Goal: Transaction & Acquisition: Purchase product/service

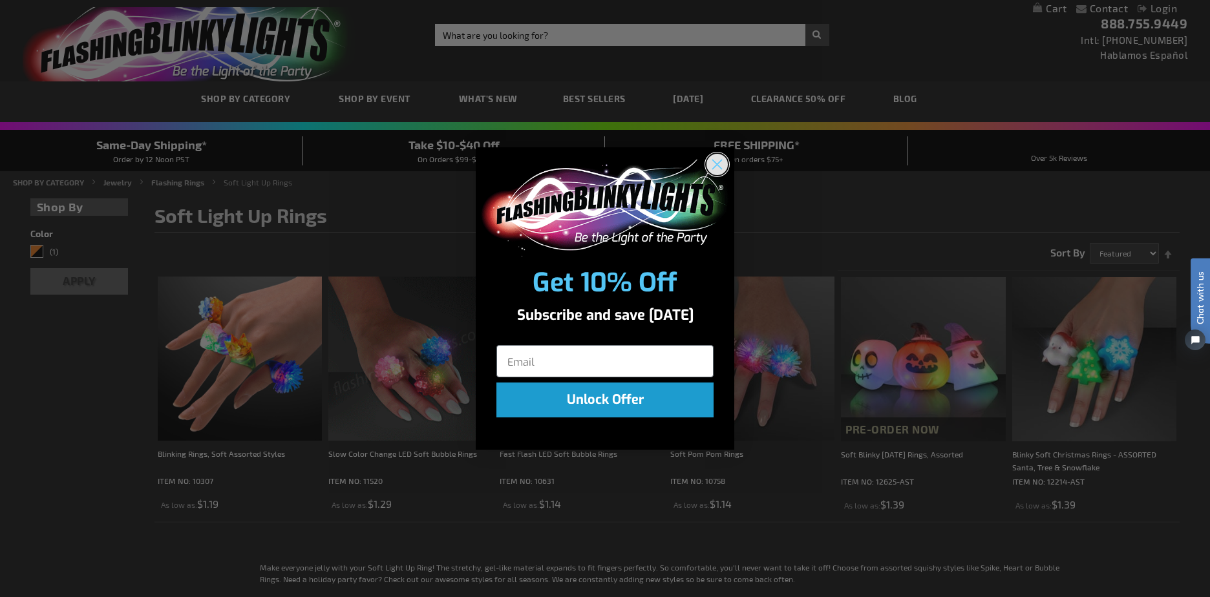
click at [720, 162] on icon "Close dialog" at bounding box center [717, 164] width 9 height 9
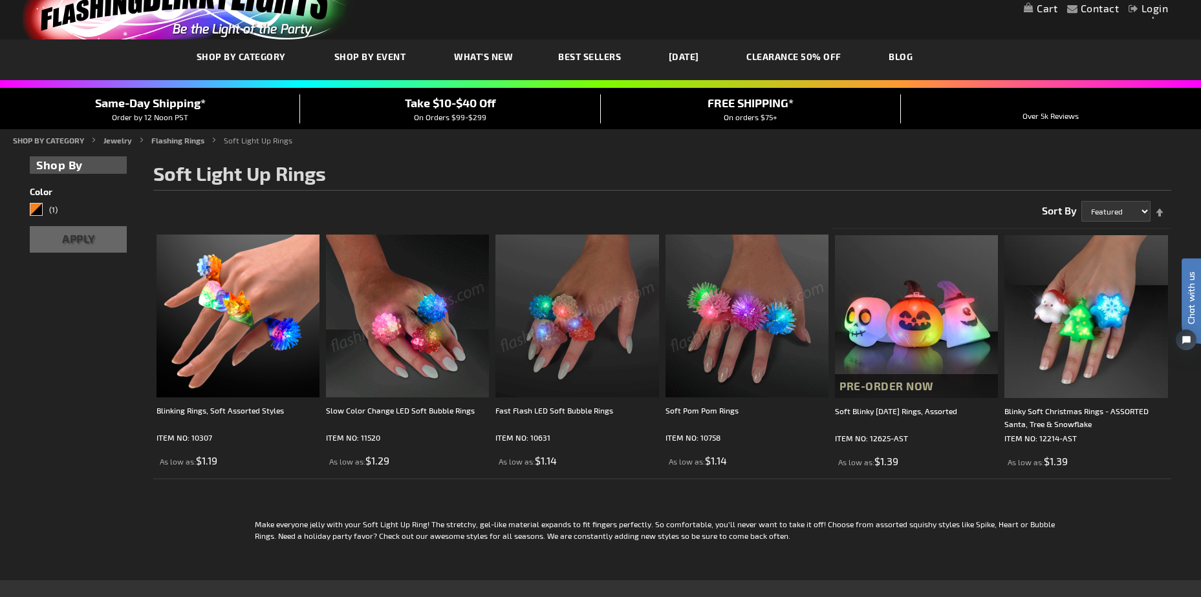
scroll to position [65, 0]
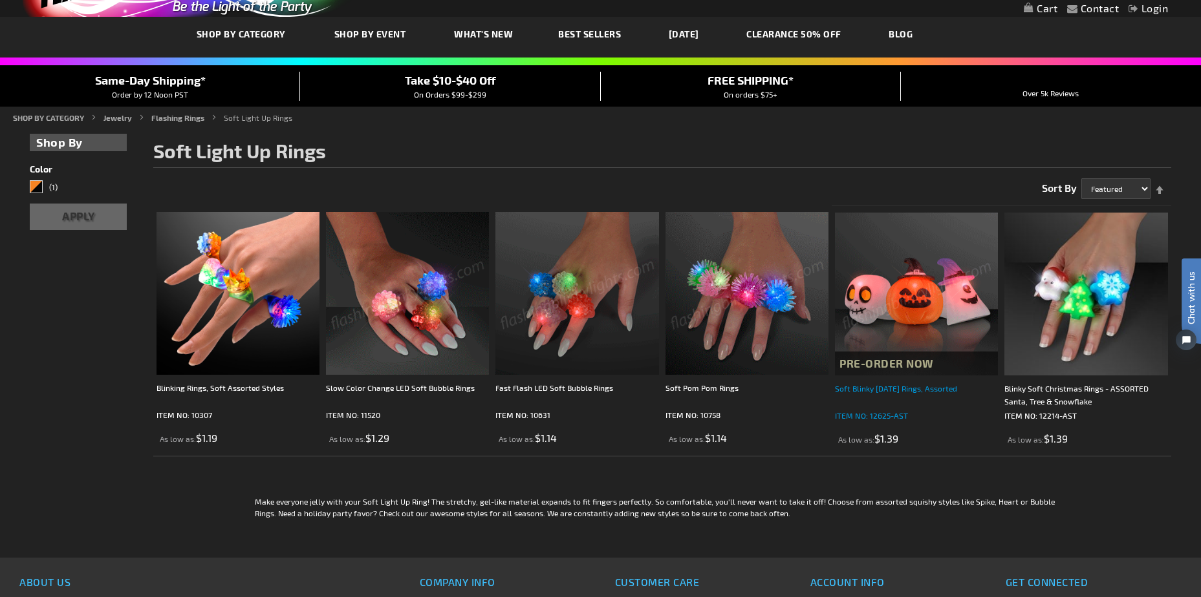
click at [892, 389] on div "Soft Blinky Halloween Rings, Assorted" at bounding box center [916, 395] width 163 height 26
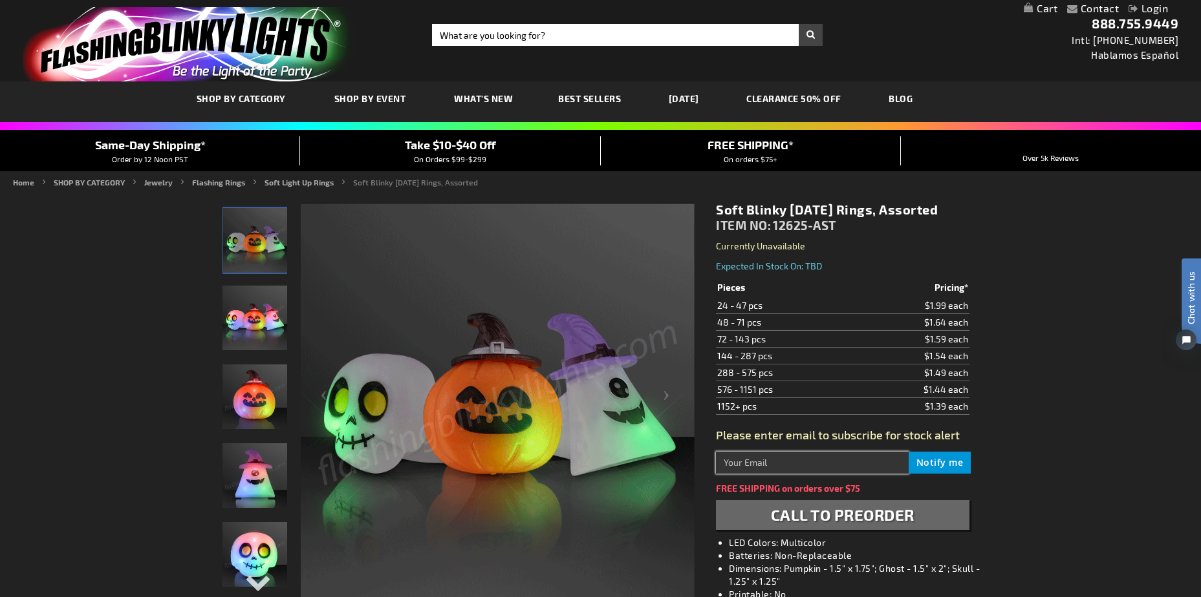
click at [745, 463] on input "text" at bounding box center [812, 463] width 192 height 22
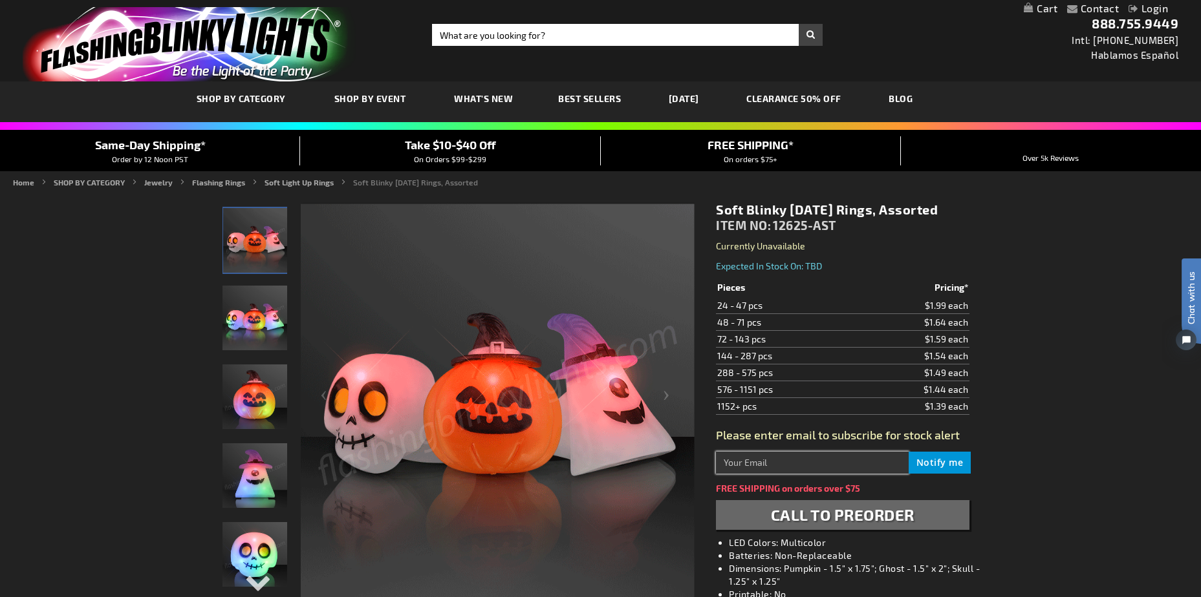
type input "dcurelo@itasca.com"
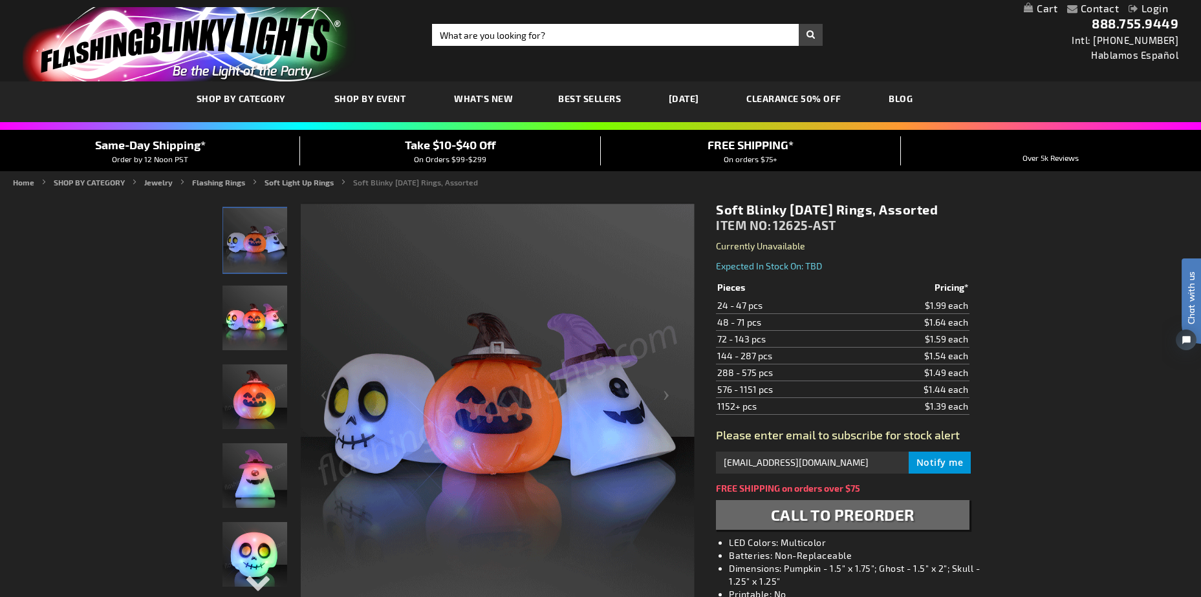
click at [934, 456] on span "Notify me" at bounding box center [939, 462] width 47 height 12
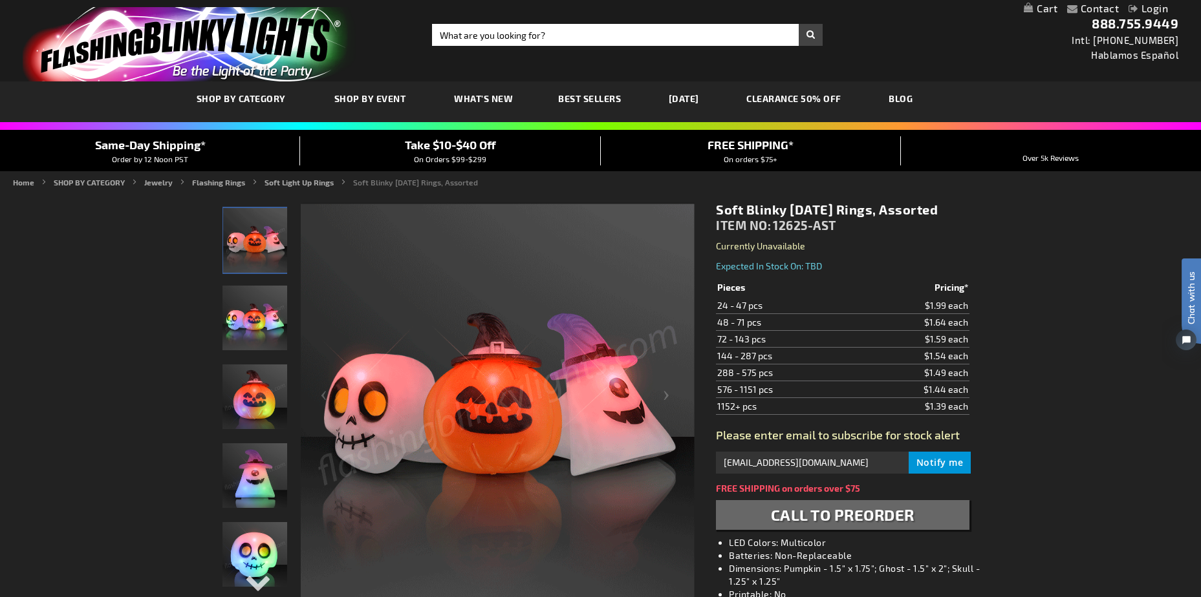
scroll to position [65, 0]
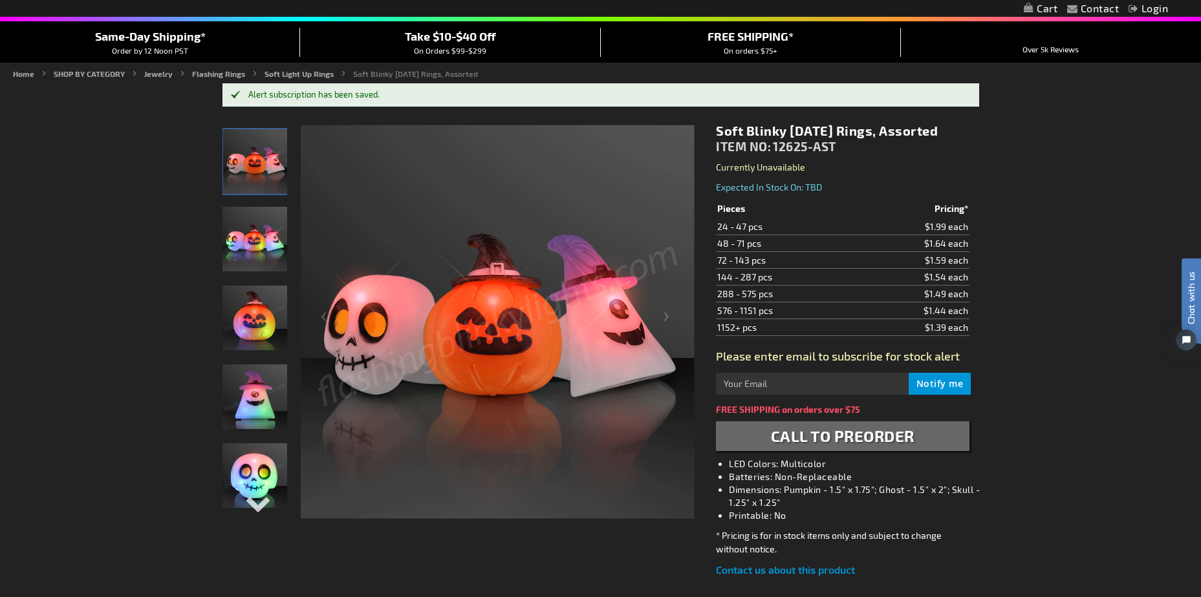
scroll to position [129, 0]
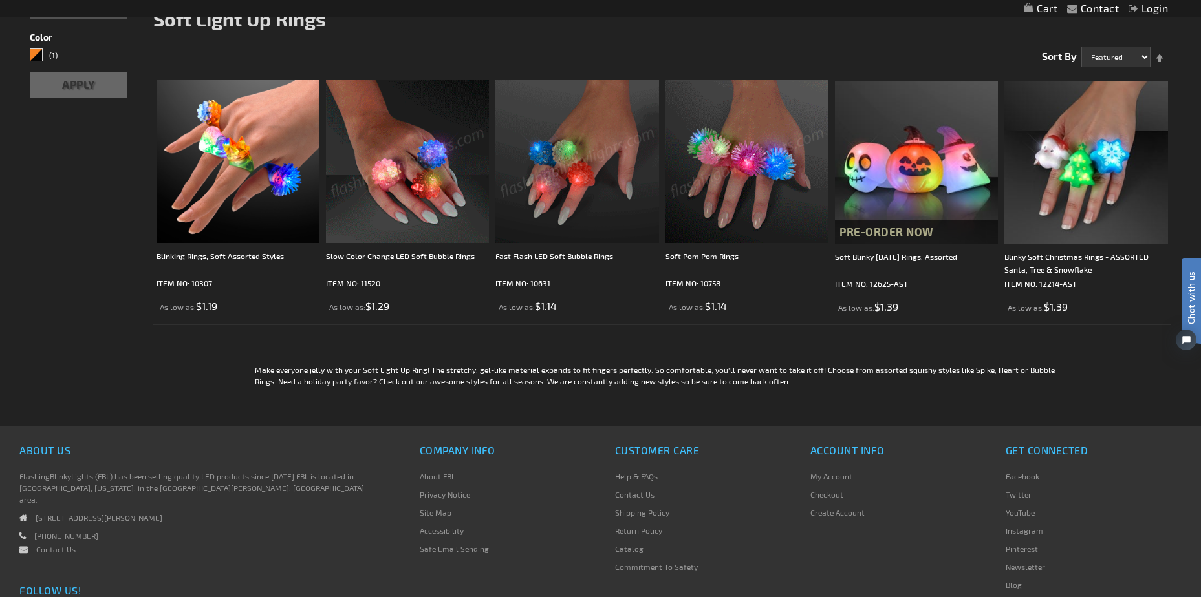
click at [760, 211] on img at bounding box center [746, 161] width 163 height 163
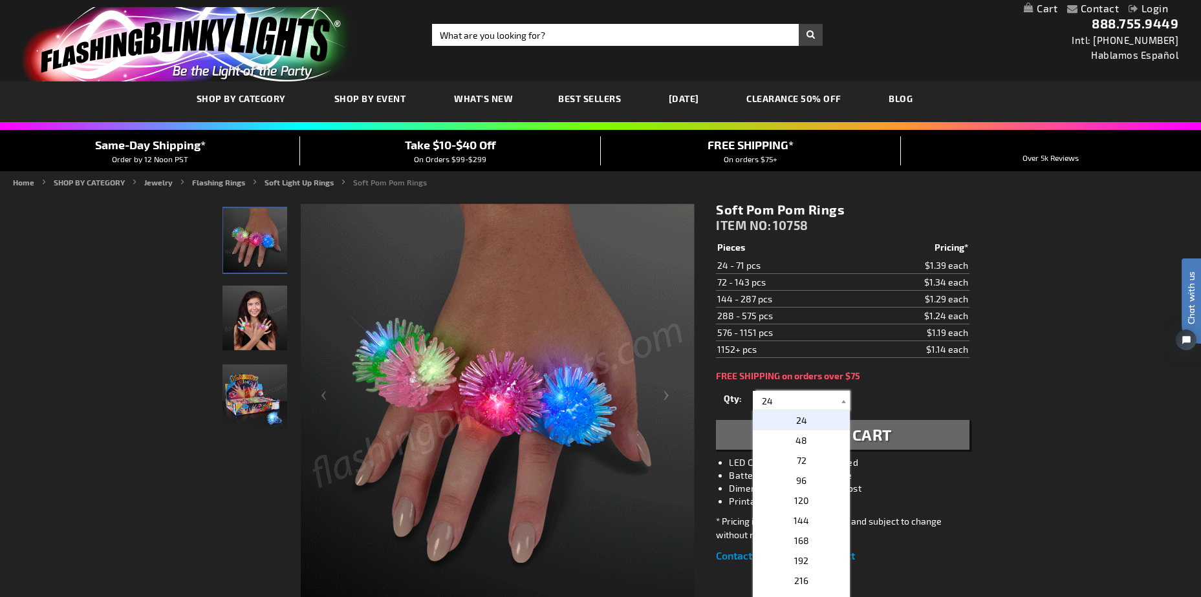
drag, startPoint x: 807, startPoint y: 394, endPoint x: 719, endPoint y: 389, distance: 88.1
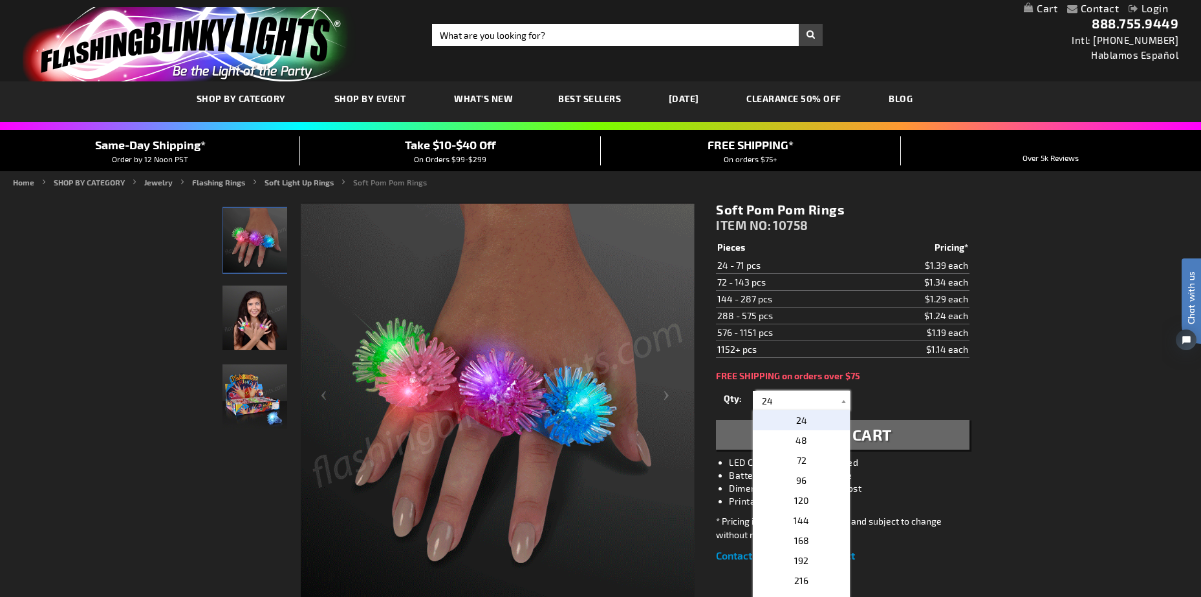
click at [719, 389] on div "Qty 24 48 72 96 120 144 168 192 216 240 264 288 312 336 360 384 408 432 456" at bounding box center [842, 401] width 253 height 26
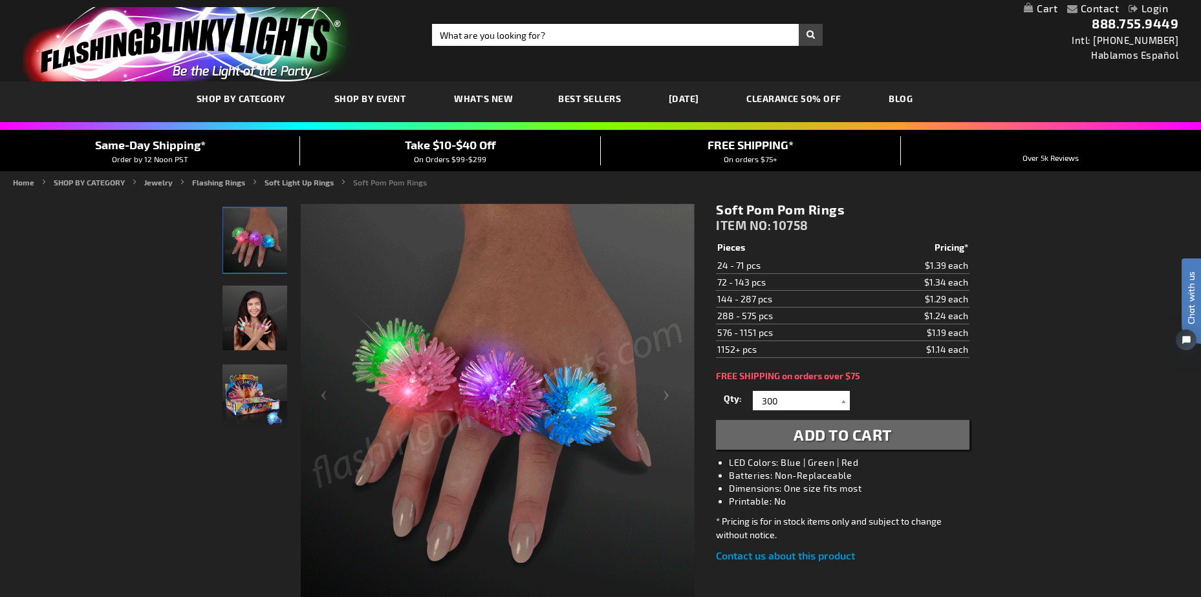
click at [906, 390] on div "Qty 24 48 72 96 120 144 168 192 216 240 264 288 312 336 360 384 408 432 456" at bounding box center [842, 401] width 253 height 26
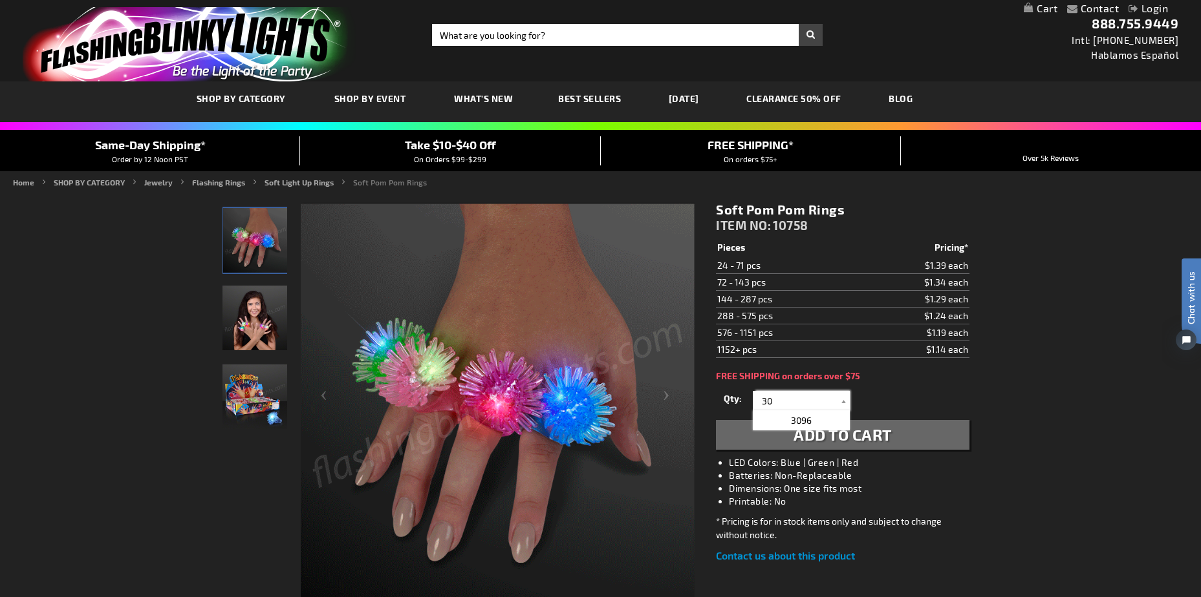
type input "30"
